Goal: Information Seeking & Learning: Learn about a topic

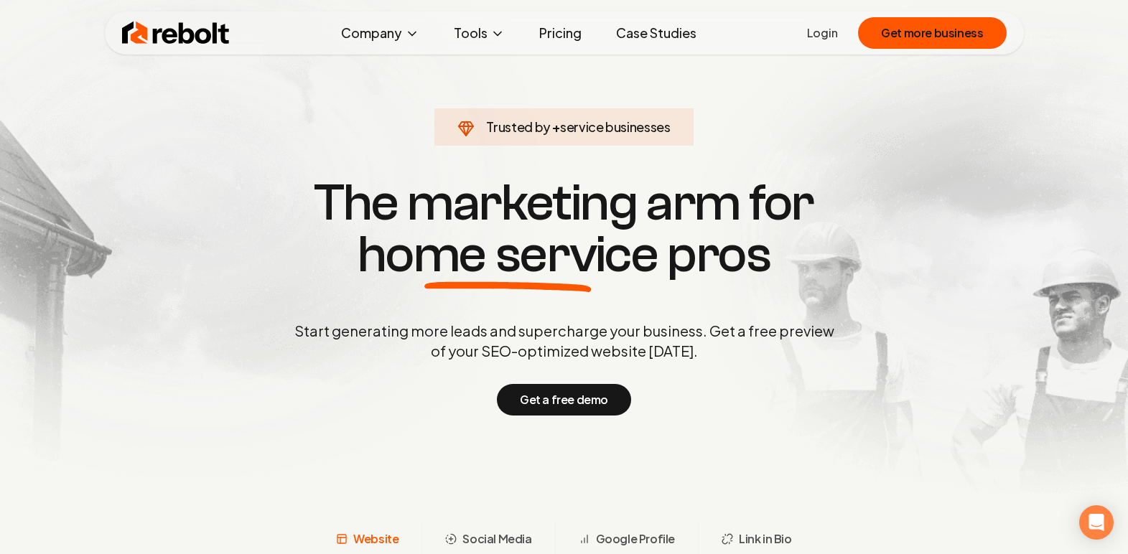
scroll to position [447, 0]
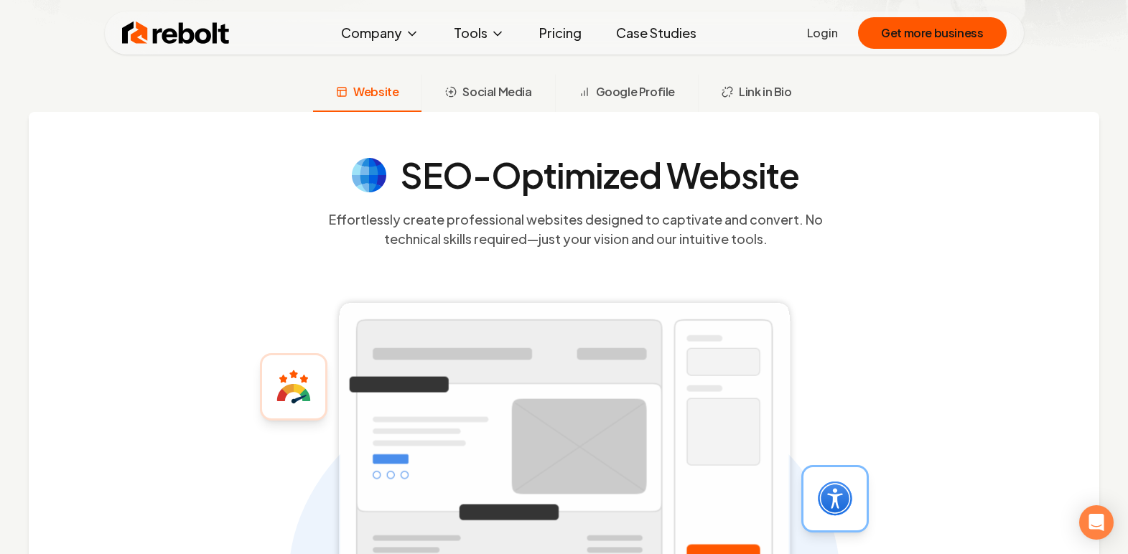
click at [564, 31] on link "Pricing" at bounding box center [560, 33] width 65 height 29
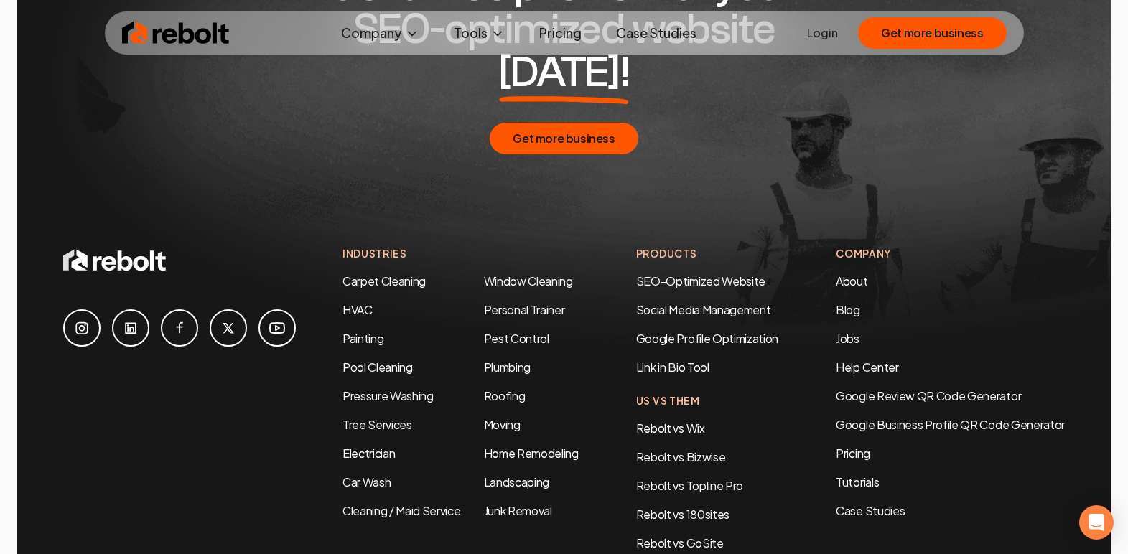
scroll to position [2663, 0]
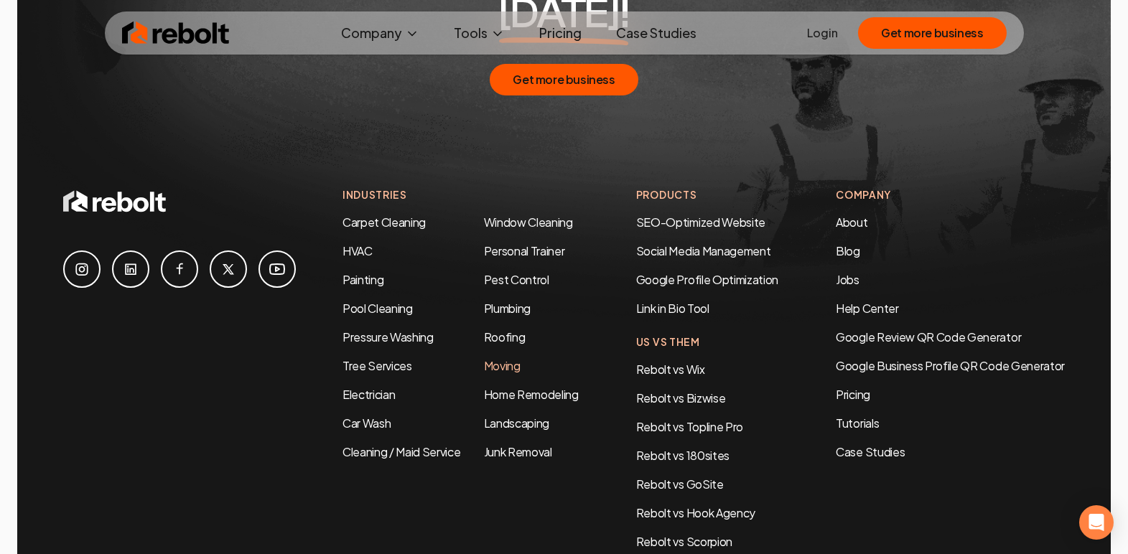
click at [492, 358] on link "Moving" at bounding box center [502, 365] width 37 height 15
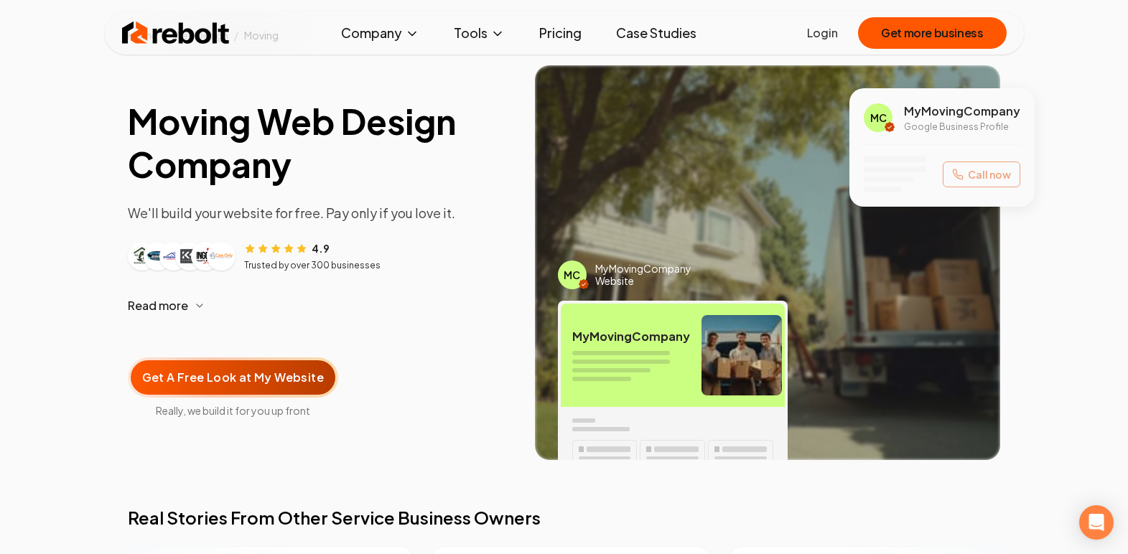
scroll to position [335, 0]
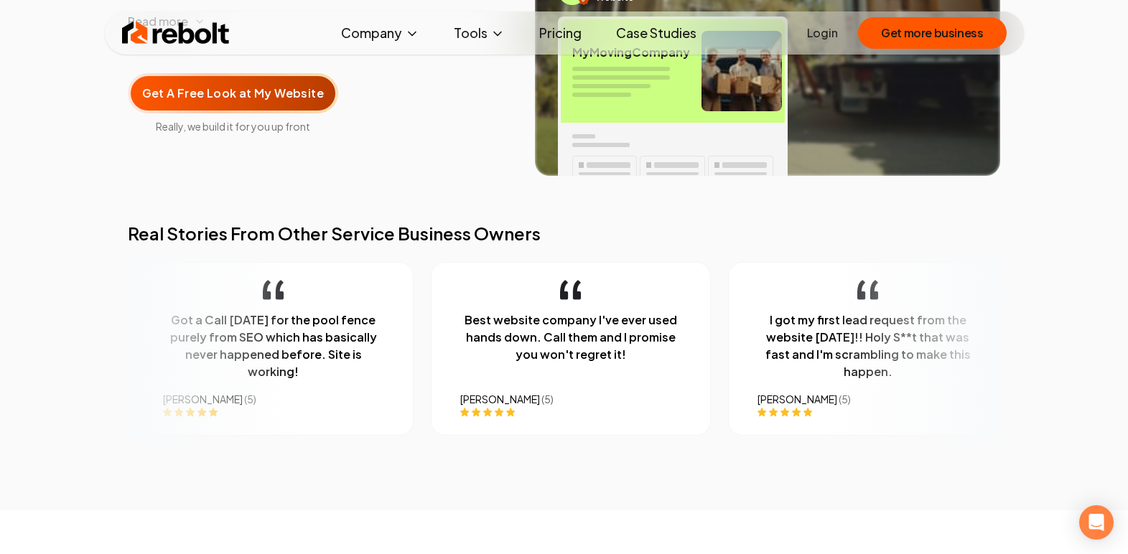
drag, startPoint x: 1119, startPoint y: 62, endPoint x: 1112, endPoint y: 106, distance: 44.3
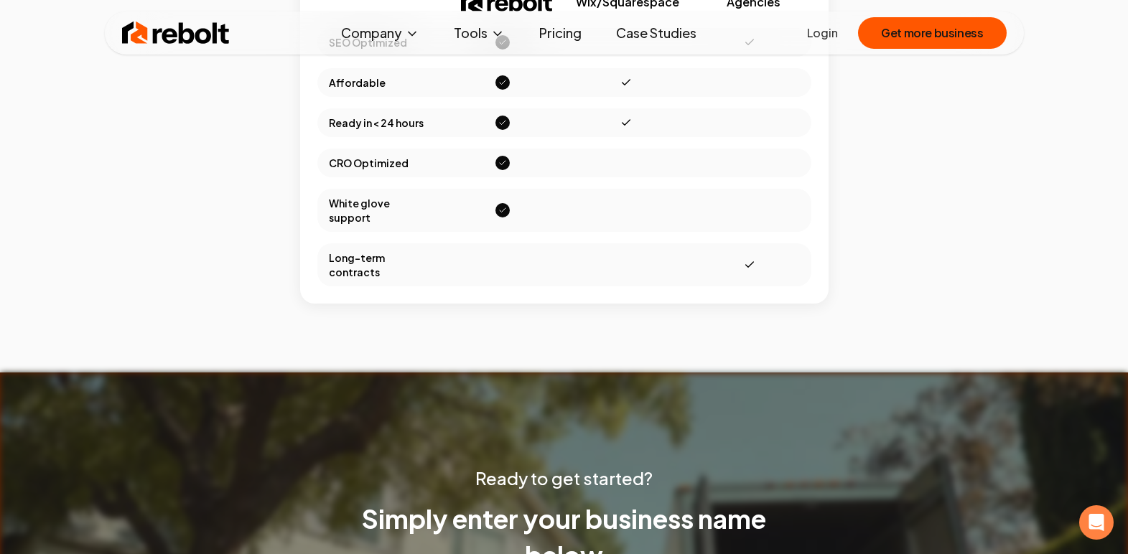
scroll to position [0, 0]
